Goal: Download file/media

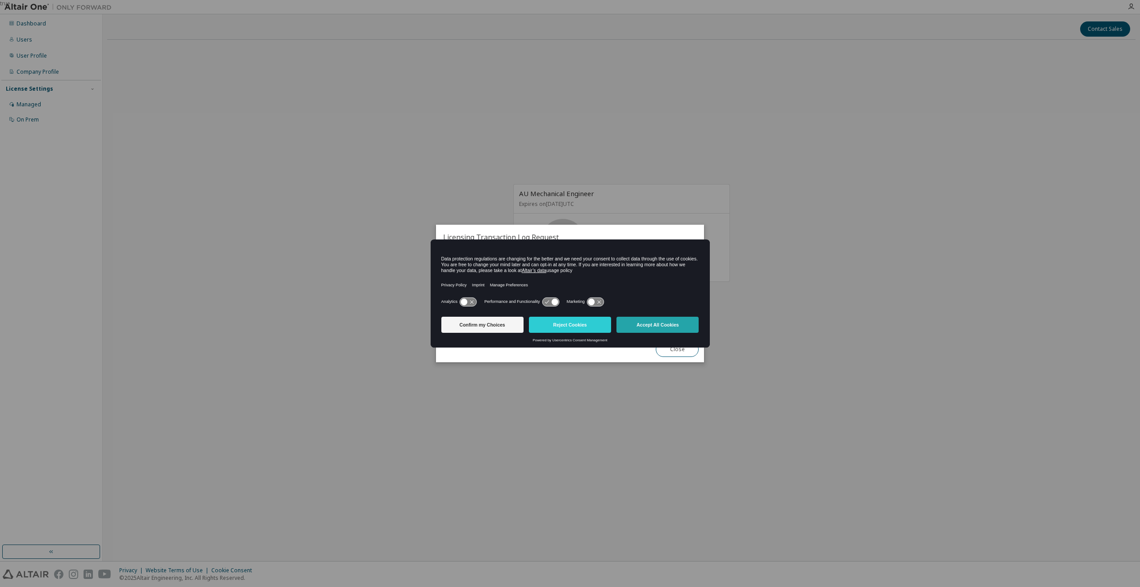
click at [659, 320] on button "Accept All Cookies" at bounding box center [658, 325] width 82 height 16
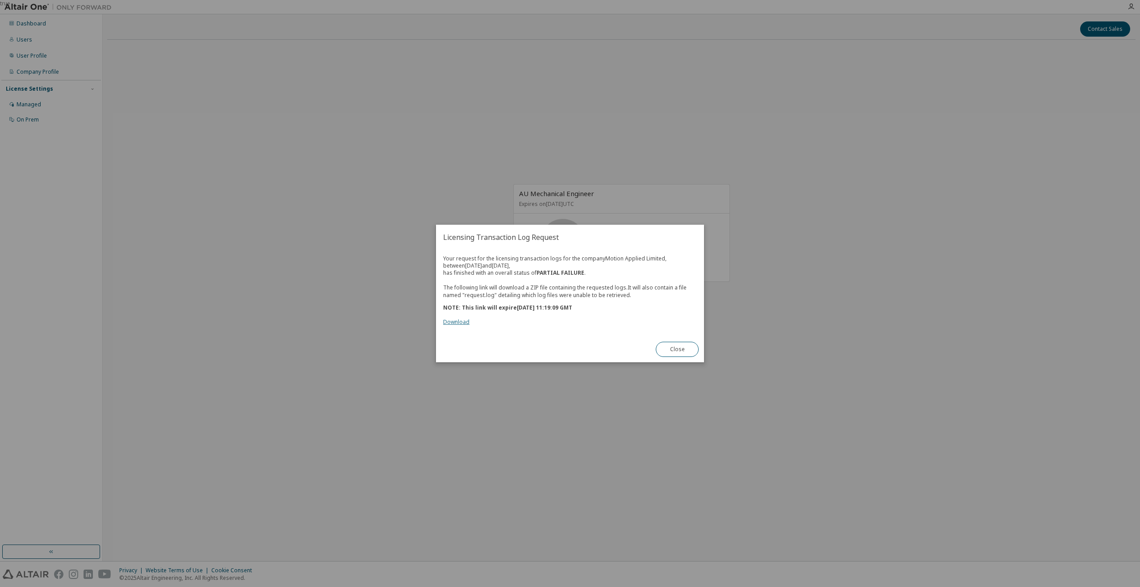
click at [455, 324] on link "Download" at bounding box center [456, 322] width 26 height 8
click at [678, 349] on button "Close" at bounding box center [677, 349] width 43 height 15
